Goal: Book appointment/travel/reservation

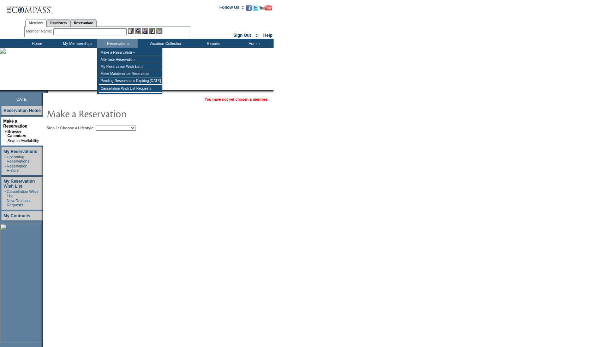
click at [124, 127] on select "Beach Leisure Metropolitan Mountain OIAL for Adventure OIAL for Couples OIAL fo…" at bounding box center [116, 128] width 40 height 6
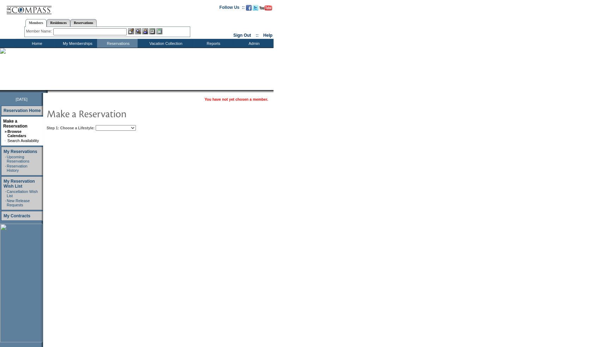
select select "Beach"
click at [108, 125] on select "Beach Leisure Metropolitan Mountain OIAL for Adventure OIAL for Couples OIAL fo…" at bounding box center [116, 128] width 40 height 6
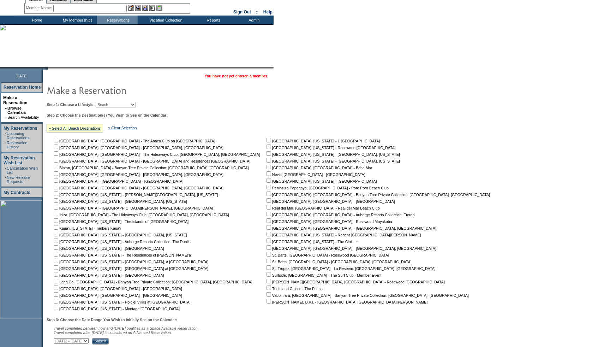
scroll to position [24, 0]
click at [266, 186] on input "checkbox" at bounding box center [268, 186] width 5 height 5
checkbox input "true"
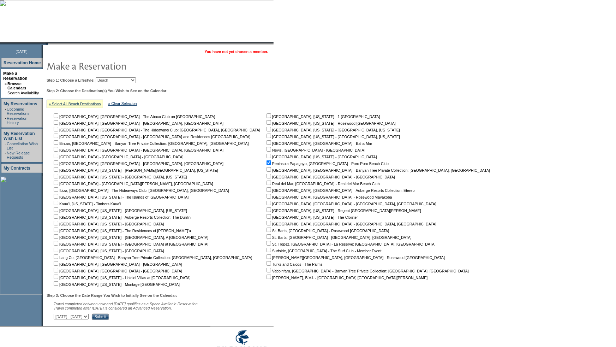
scroll to position [74, 0]
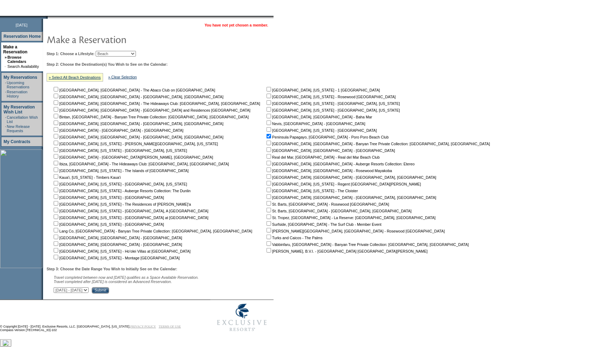
click at [89, 292] on select "October 3, 2025 - November 17, 2025 November 18, 2025 - January 1, 2026 January…" at bounding box center [71, 290] width 35 height 6
select select "11/18/2025|1/1/2026"
click at [57, 288] on select "October 3, 2025 - November 17, 2025 November 18, 2025 - January 1, 2026 January…" at bounding box center [71, 290] width 35 height 6
click at [109, 293] on input "Submit" at bounding box center [100, 290] width 17 height 6
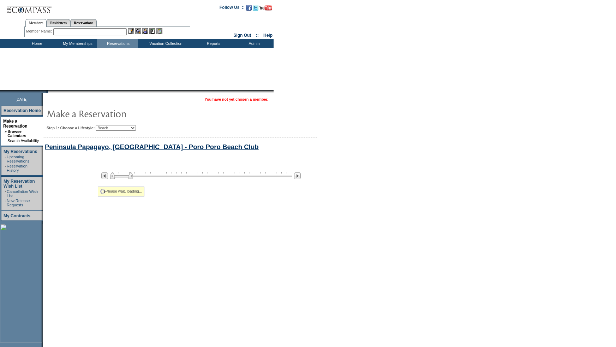
scroll to position [32, 0]
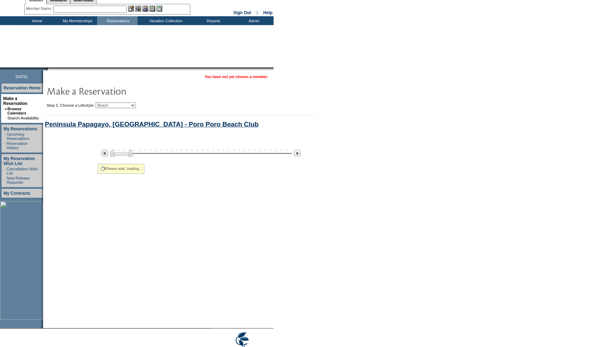
select select "Beach"
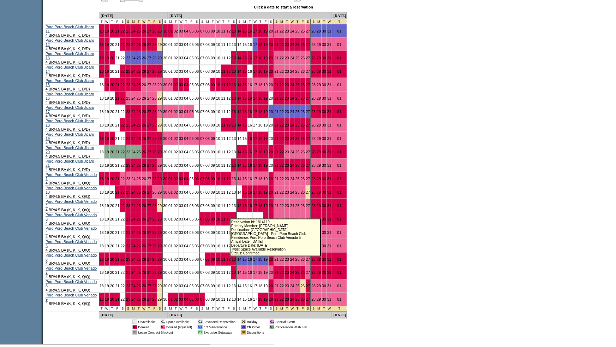
scroll to position [416, 0]
